Goal: Information Seeking & Learning: Learn about a topic

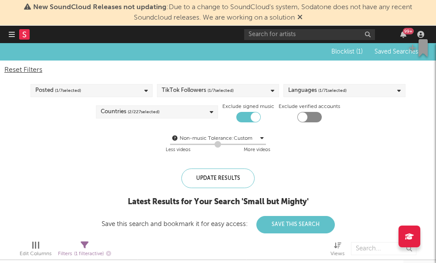
scroll to position [0, 28]
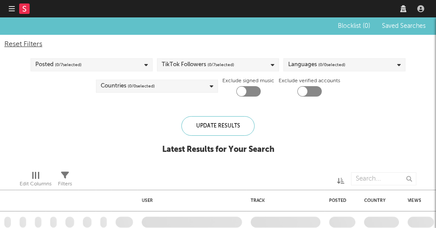
checkbox input "true"
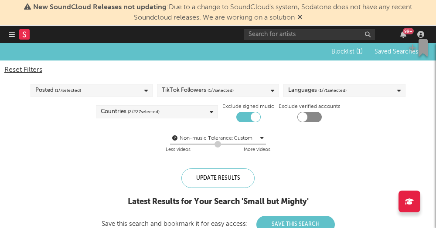
click at [8, 34] on nav "Dashboard Discovery Assistant Charts Leads 99 +" at bounding box center [218, 34] width 436 height 17
drag, startPoint x: 11, startPoint y: 34, endPoint x: 0, endPoint y: 0, distance: 36.4
click at [0, 0] on html "New SoundCloud Releases not updating : Due to a change to SoundCloud's system, …" at bounding box center [218, 114] width 436 height 228
click at [15, 33] on div at bounding box center [24, 34] width 30 height 17
click at [12, 35] on icon "button" at bounding box center [12, 34] width 6 height 7
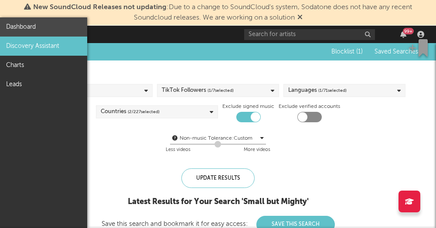
click at [29, 29] on link "Dashboard" at bounding box center [43, 26] width 87 height 19
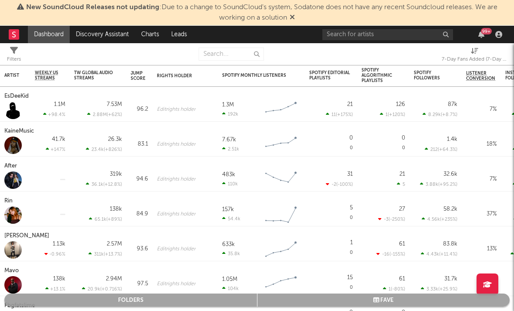
select select "-1"
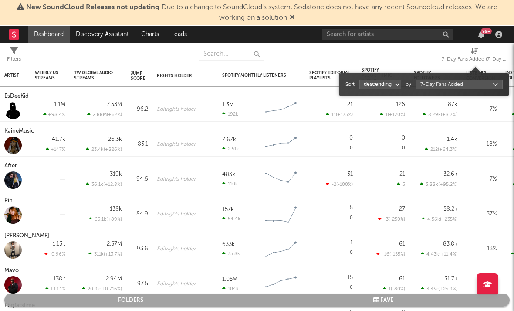
click at [435, 53] on span "7-Day Fans Added (7-Day Fans Added)" at bounding box center [474, 55] width 65 height 17
click at [435, 83] on body "New SoundCloud Releases not updating : Due to a change to SoundCloud's system, …" at bounding box center [257, 155] width 514 height 311
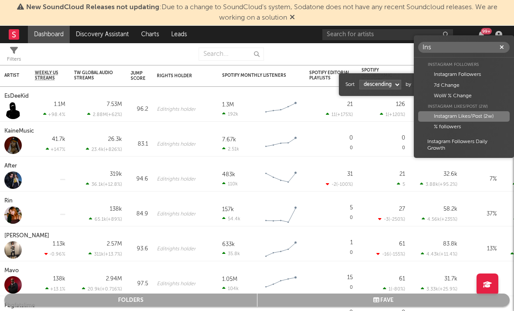
type input "Ins"
click at [435, 117] on div "Instagram Likes/Post (2w)" at bounding box center [464, 116] width 92 height 10
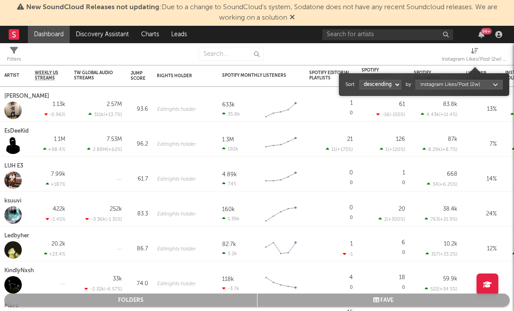
select select "1"
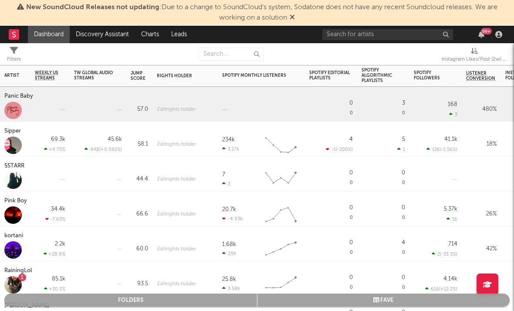
click at [17, 100] on div "Panic Baby" at bounding box center [19, 96] width 31 height 10
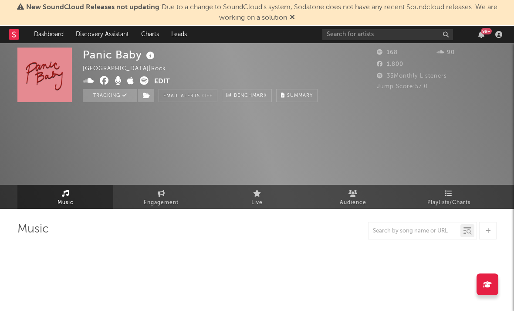
select select "1w"
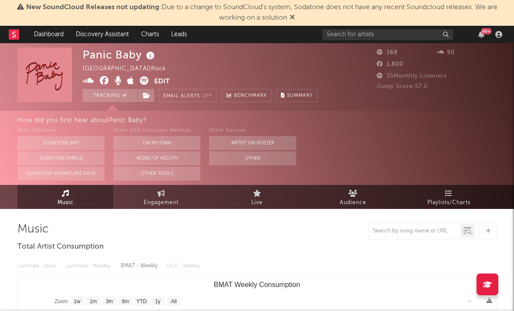
click at [143, 81] on icon at bounding box center [144, 80] width 9 height 9
click at [143, 78] on icon at bounding box center [144, 80] width 9 height 9
drag, startPoint x: 143, startPoint y: 78, endPoint x: 92, endPoint y: 80, distance: 51.9
click at [92, 80] on icon at bounding box center [88, 80] width 11 height 9
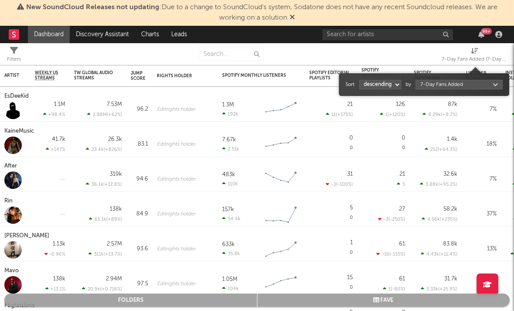
click at [435, 58] on div "7-Day Fans Added (7-Day Fans Added)" at bounding box center [474, 59] width 65 height 10
select select "1"
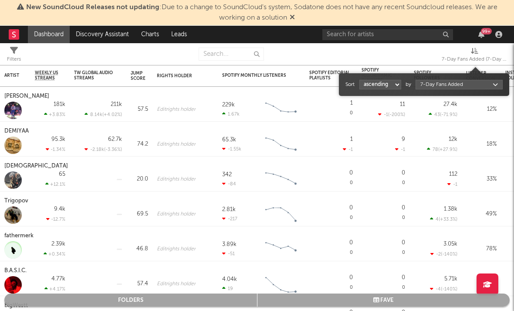
click at [435, 88] on body "New SoundCloud Releases not updating : Due to a change to SoundCloud's system, …" at bounding box center [257, 155] width 514 height 311
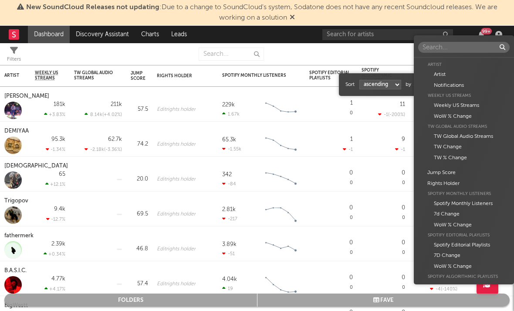
scroll to position [531, 0]
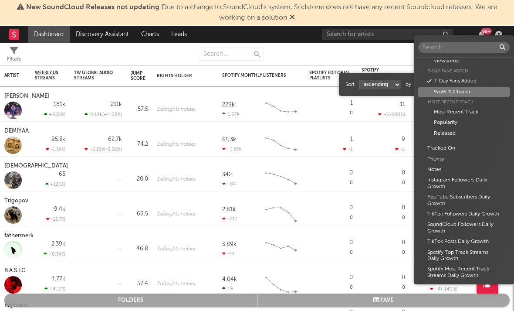
click at [3, 170] on div "Artist Artist Notifications Weekly US Streams Weekly US Streams WoW % Change TW…" at bounding box center [257, 155] width 514 height 311
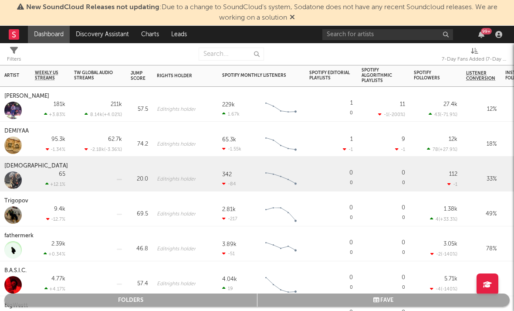
click at [9, 169] on div "[DEMOGRAPHIC_DATA]" at bounding box center [37, 166] width 66 height 10
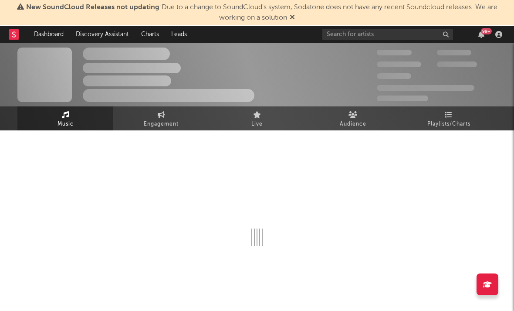
select select "6m"
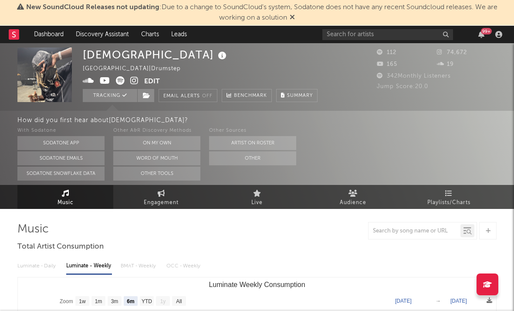
click at [136, 82] on icon at bounding box center [134, 80] width 8 height 9
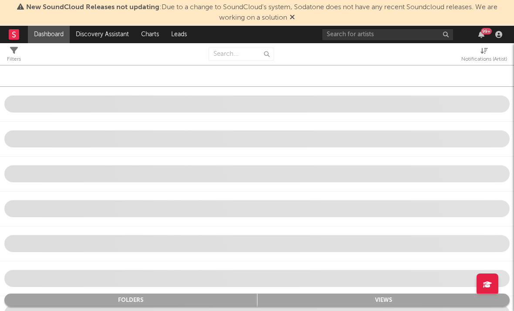
click at [435, 60] on div "Notifications (Artist)" at bounding box center [485, 59] width 46 height 10
select select "-1"
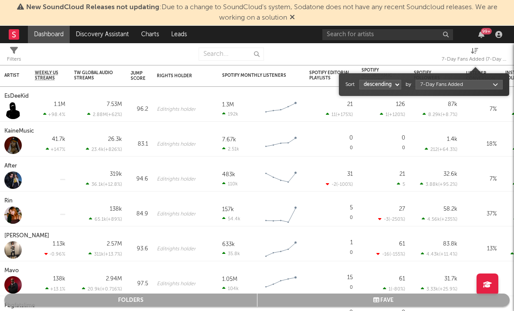
click at [435, 82] on body "New SoundCloud Releases not updating : Due to a change to SoundCloud's system, …" at bounding box center [257, 155] width 514 height 311
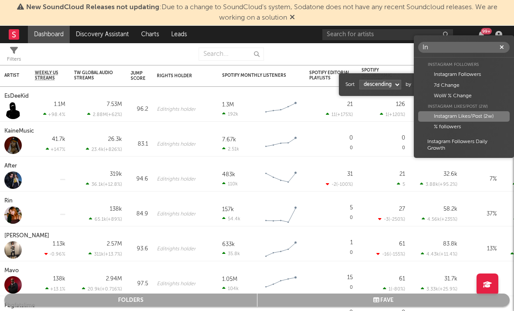
type input "In"
click at [435, 118] on div "Instagram Likes/Post (2w)" at bounding box center [464, 116] width 92 height 10
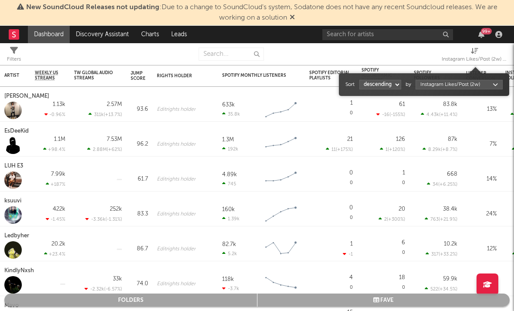
select select "1"
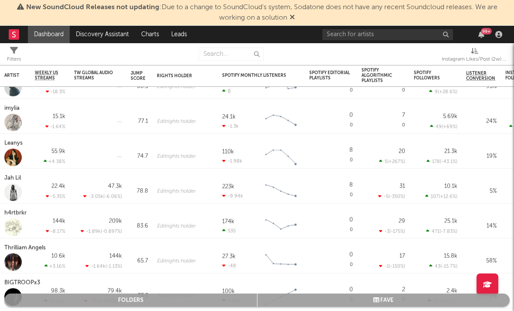
click at [435, 59] on div "Instagram Likes/Post (2w) (Instagram Likes/Post (2w))" at bounding box center [474, 59] width 65 height 10
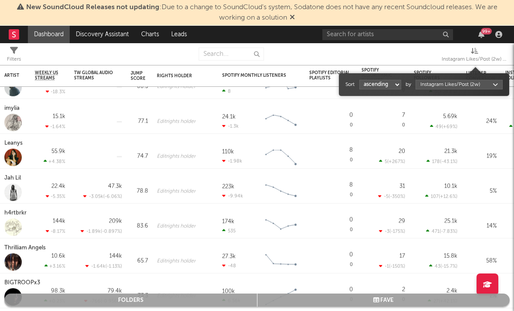
click at [435, 83] on body "New SoundCloud Releases not updating : Due to a change to SoundCloud's system, …" at bounding box center [257, 155] width 514 height 311
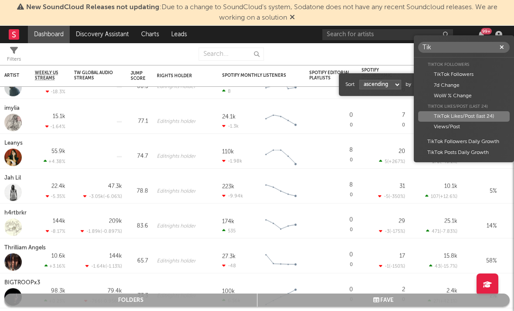
type input "Tik"
click at [435, 114] on div "TikTok Likes/Post (last 24)" at bounding box center [464, 116] width 92 height 10
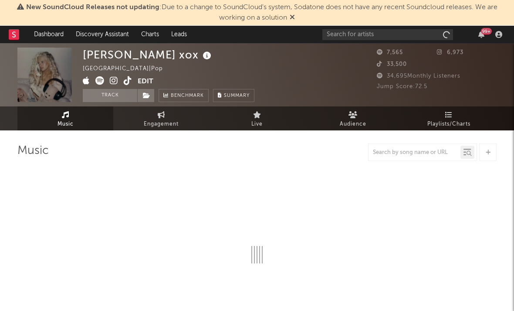
select select "6m"
